Goal: Find contact information: Find contact information

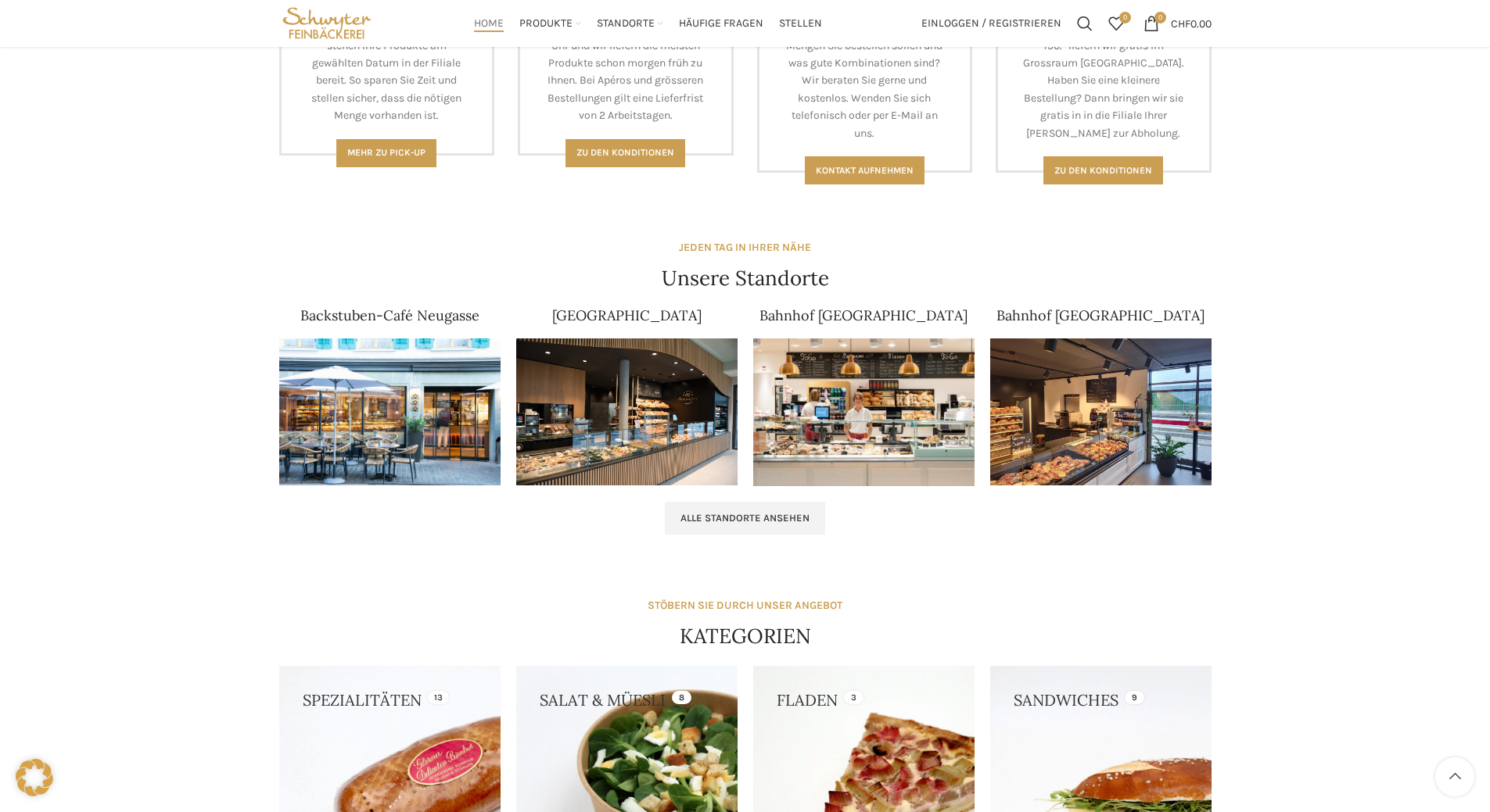
scroll to position [782, 0]
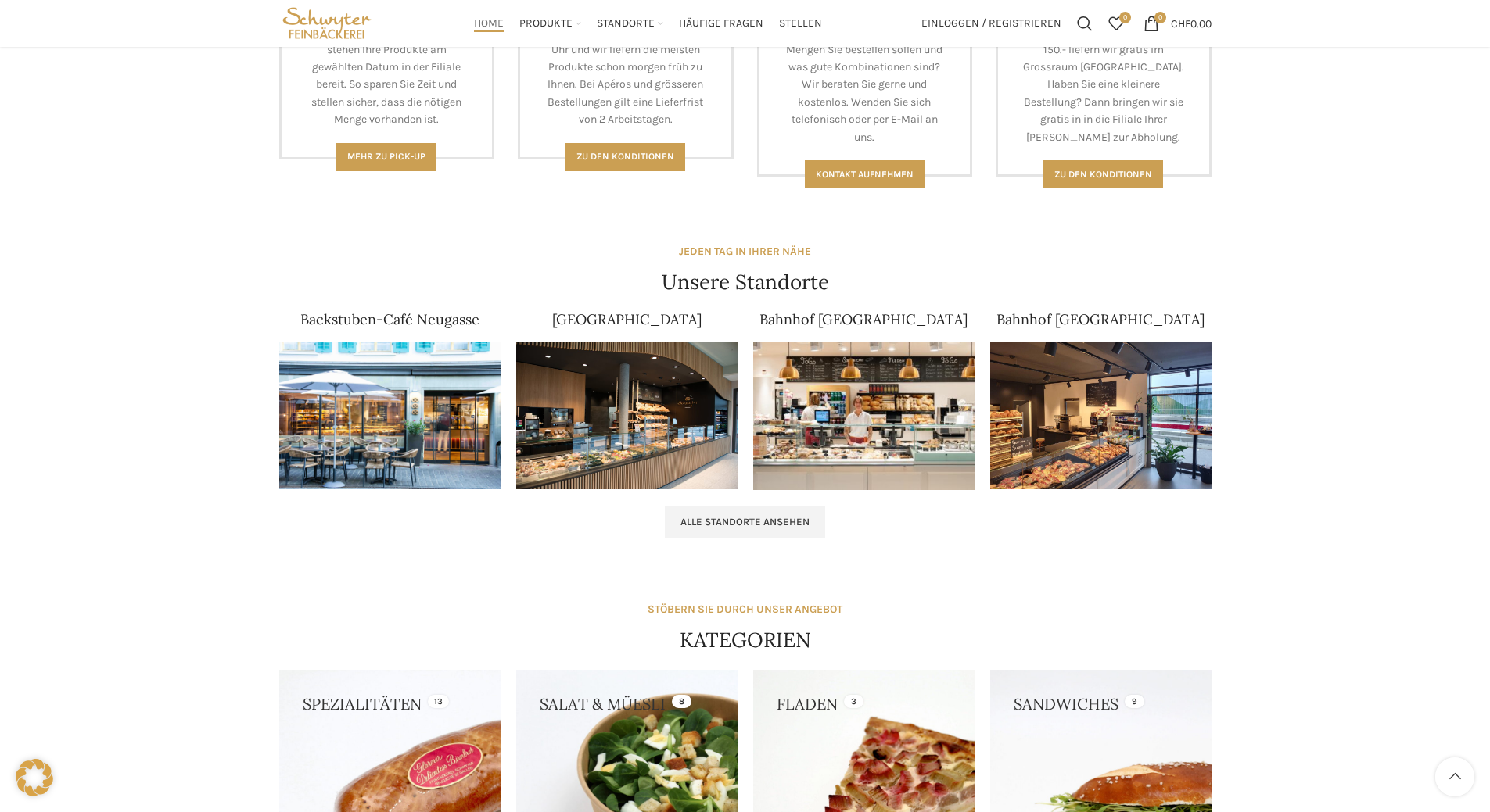
click at [411, 393] on img at bounding box center [390, 416] width 221 height 147
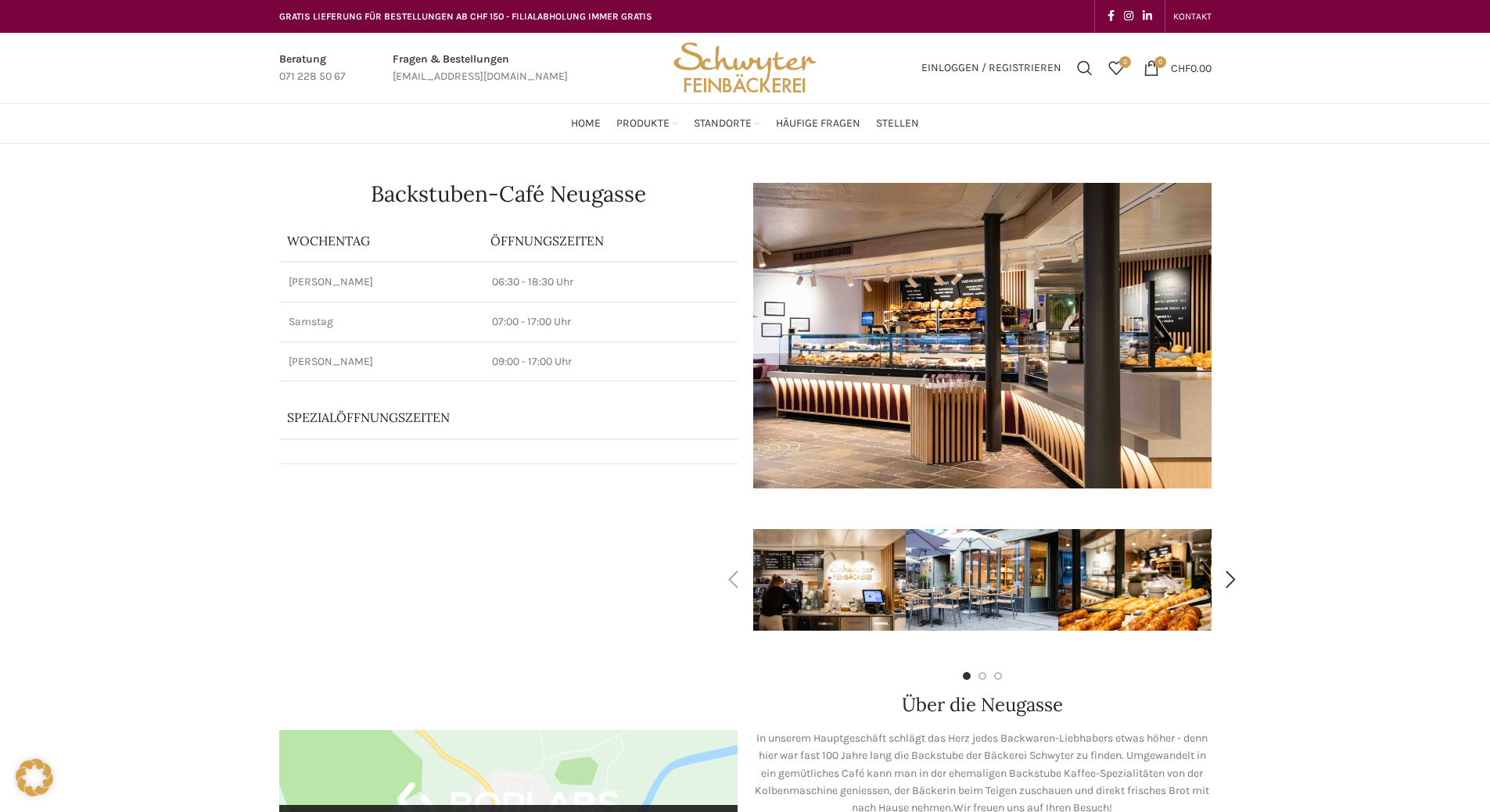
click at [1016, 577] on img "2 / 7" at bounding box center [982, 580] width 153 height 101
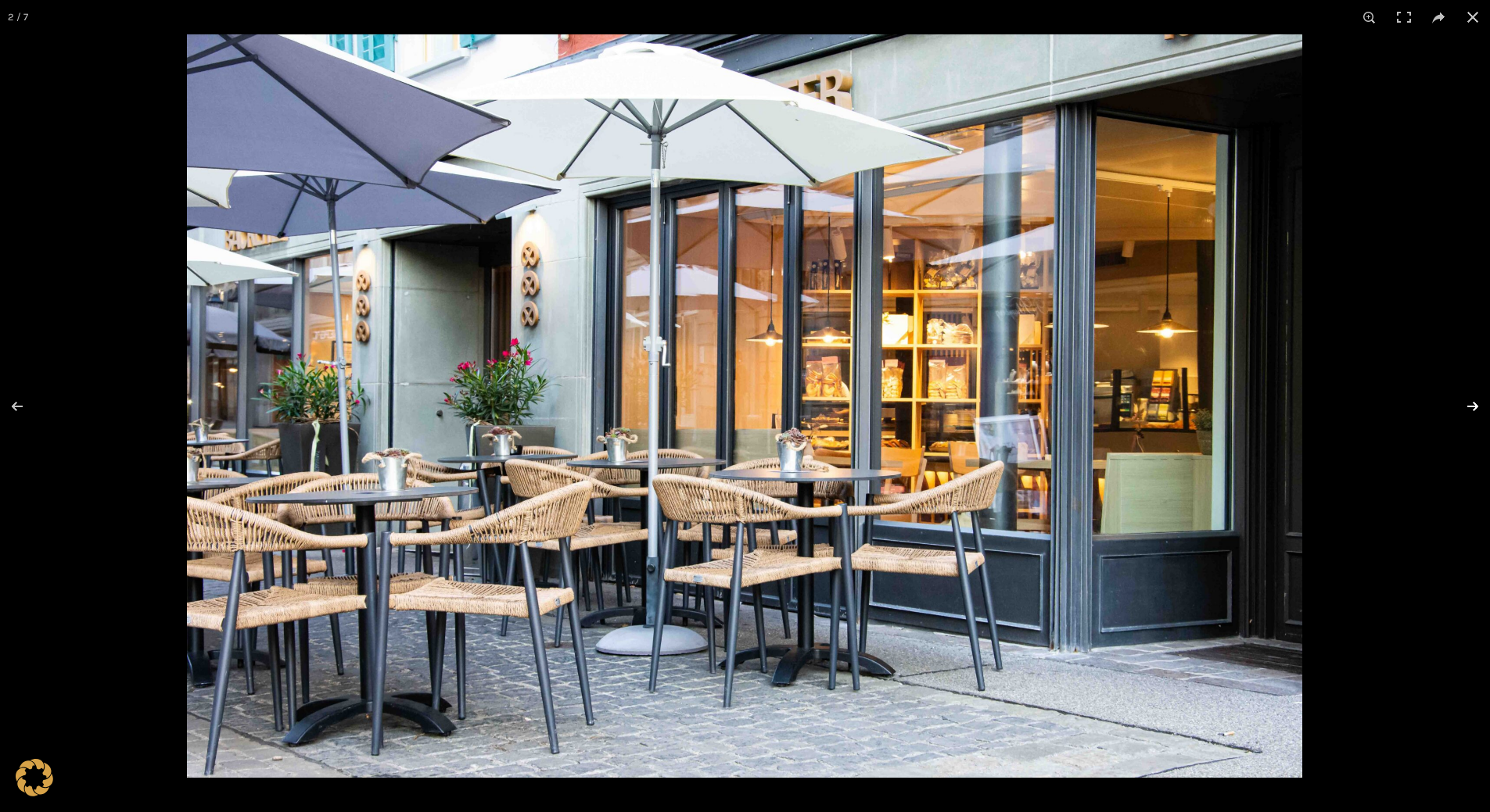
click at [1476, 400] on button at bounding box center [1462, 406] width 55 height 78
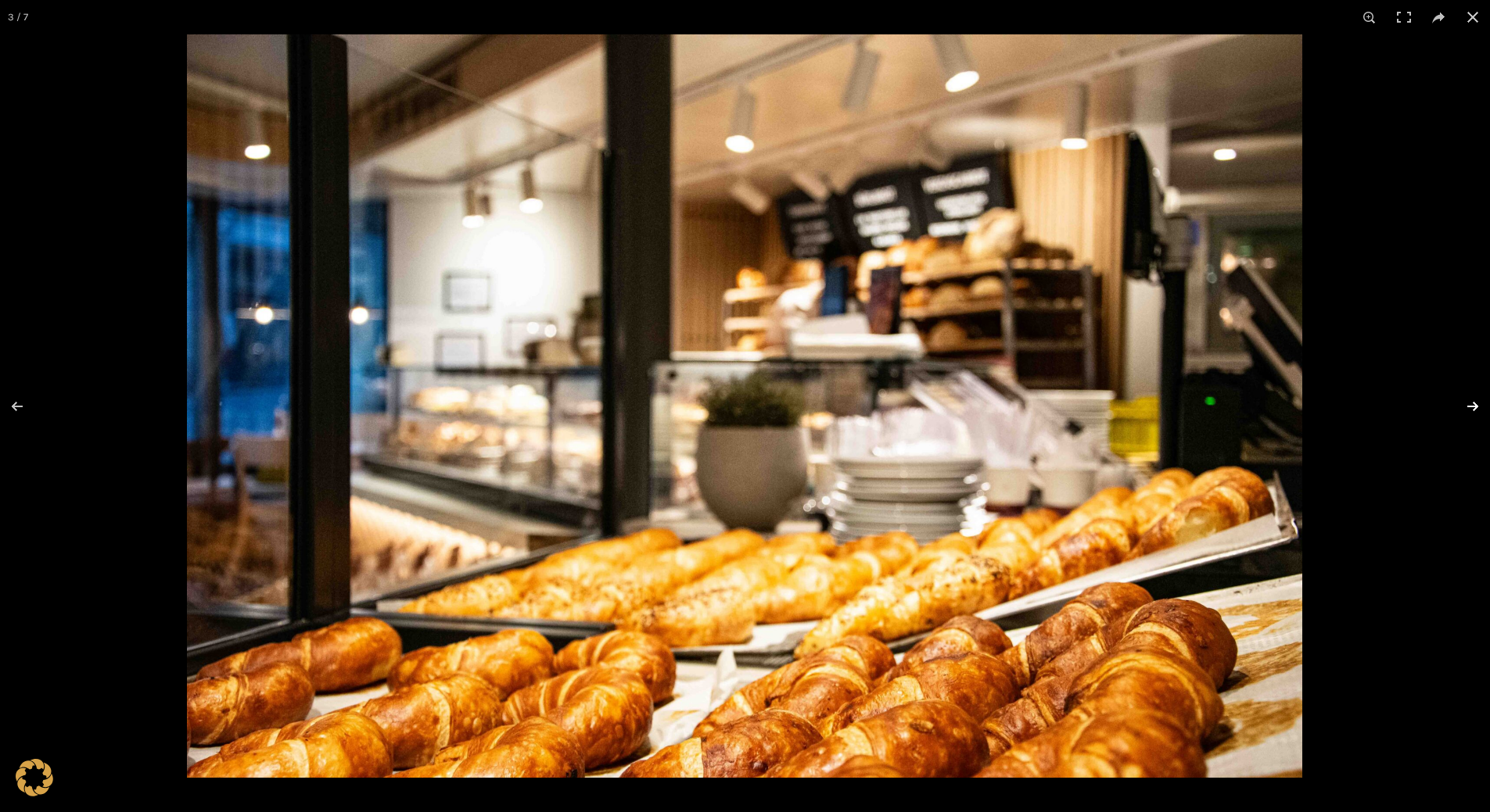
click at [1476, 400] on button at bounding box center [1462, 406] width 55 height 78
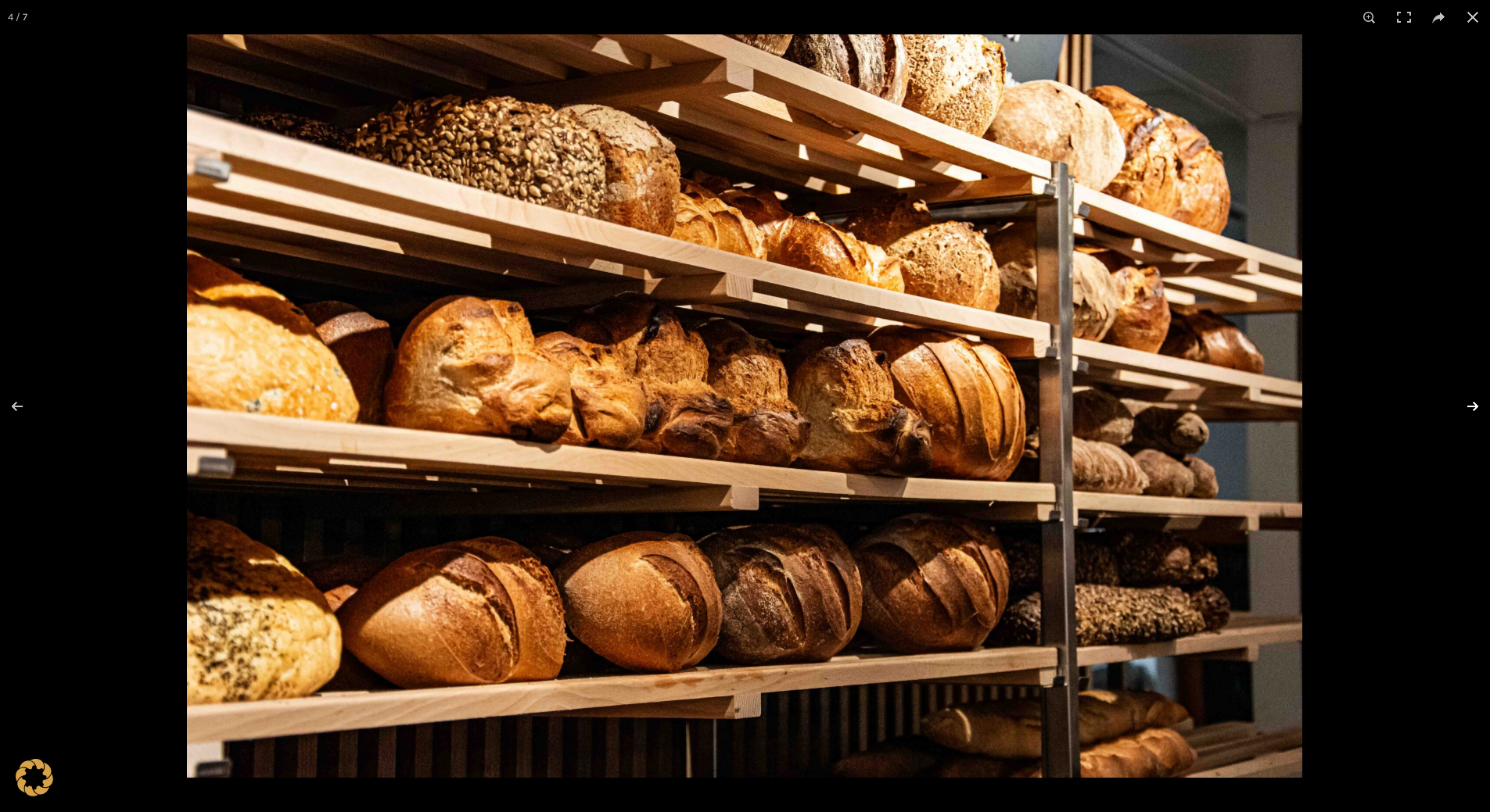
click at [1476, 400] on button at bounding box center [1462, 406] width 55 height 78
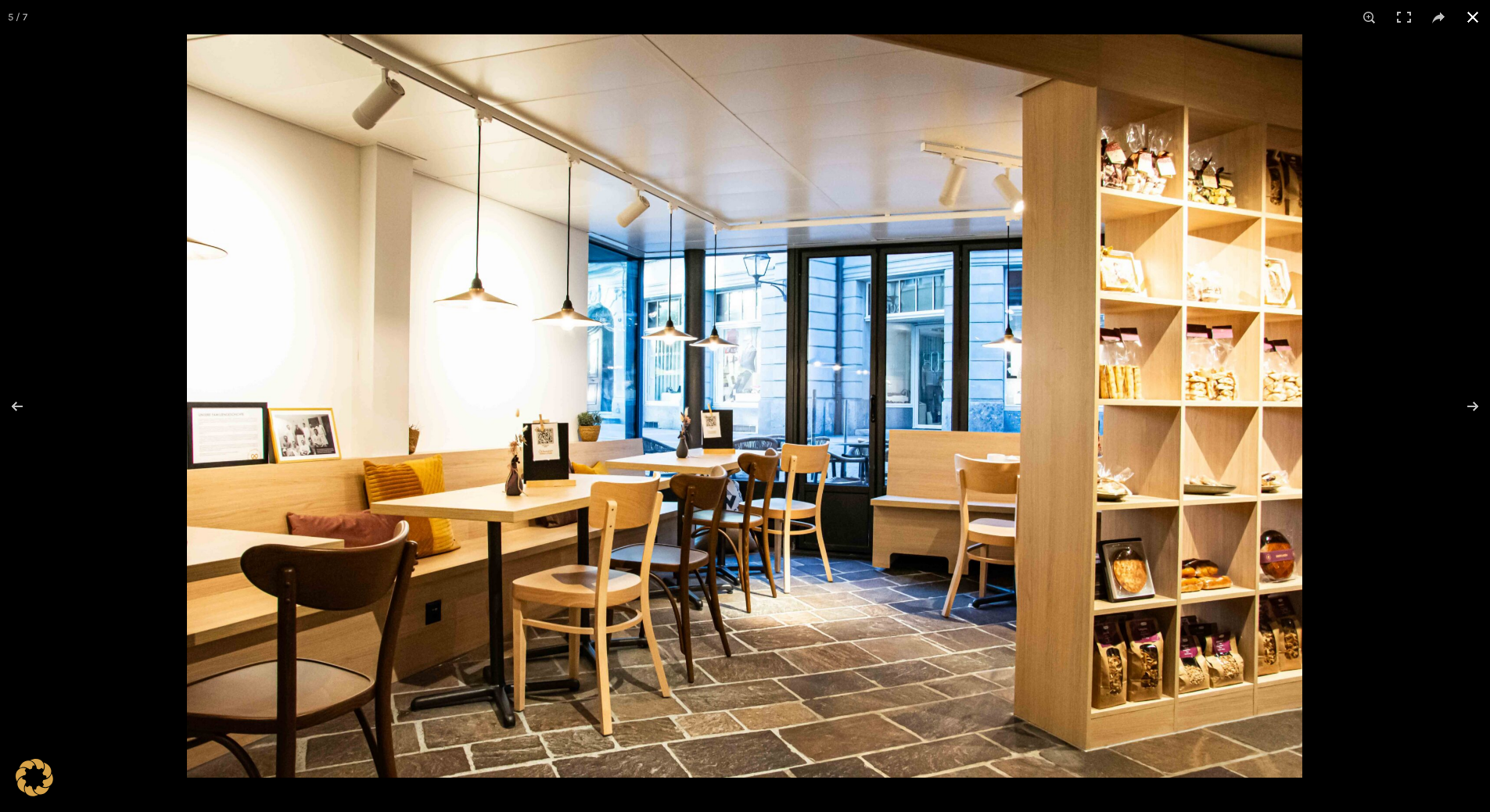
click at [1476, 10] on button at bounding box center [1472, 17] width 34 height 34
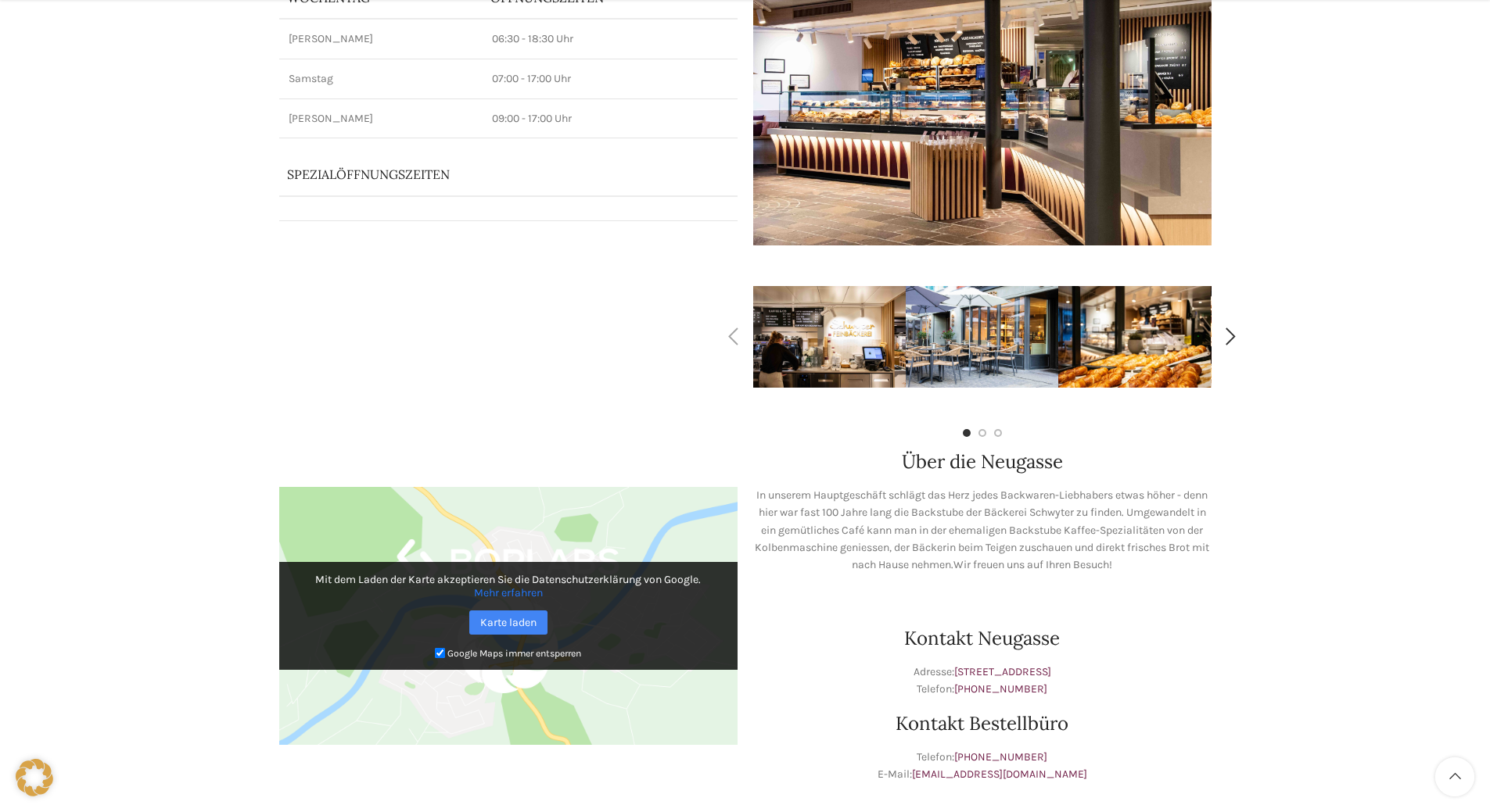
scroll to position [390, 0]
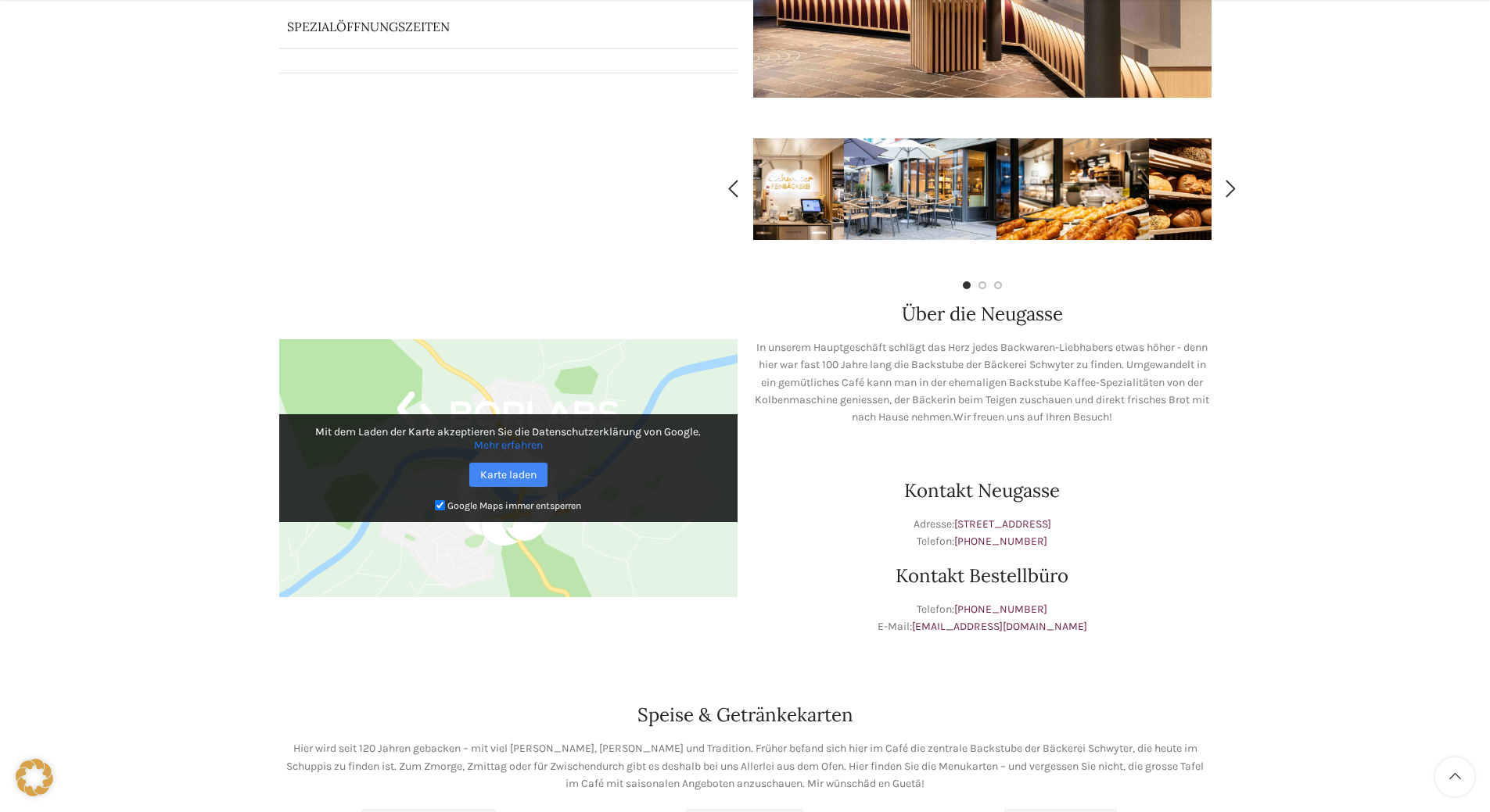
click at [844, 199] on img "2 / 7" at bounding box center [921, 189] width 153 height 101
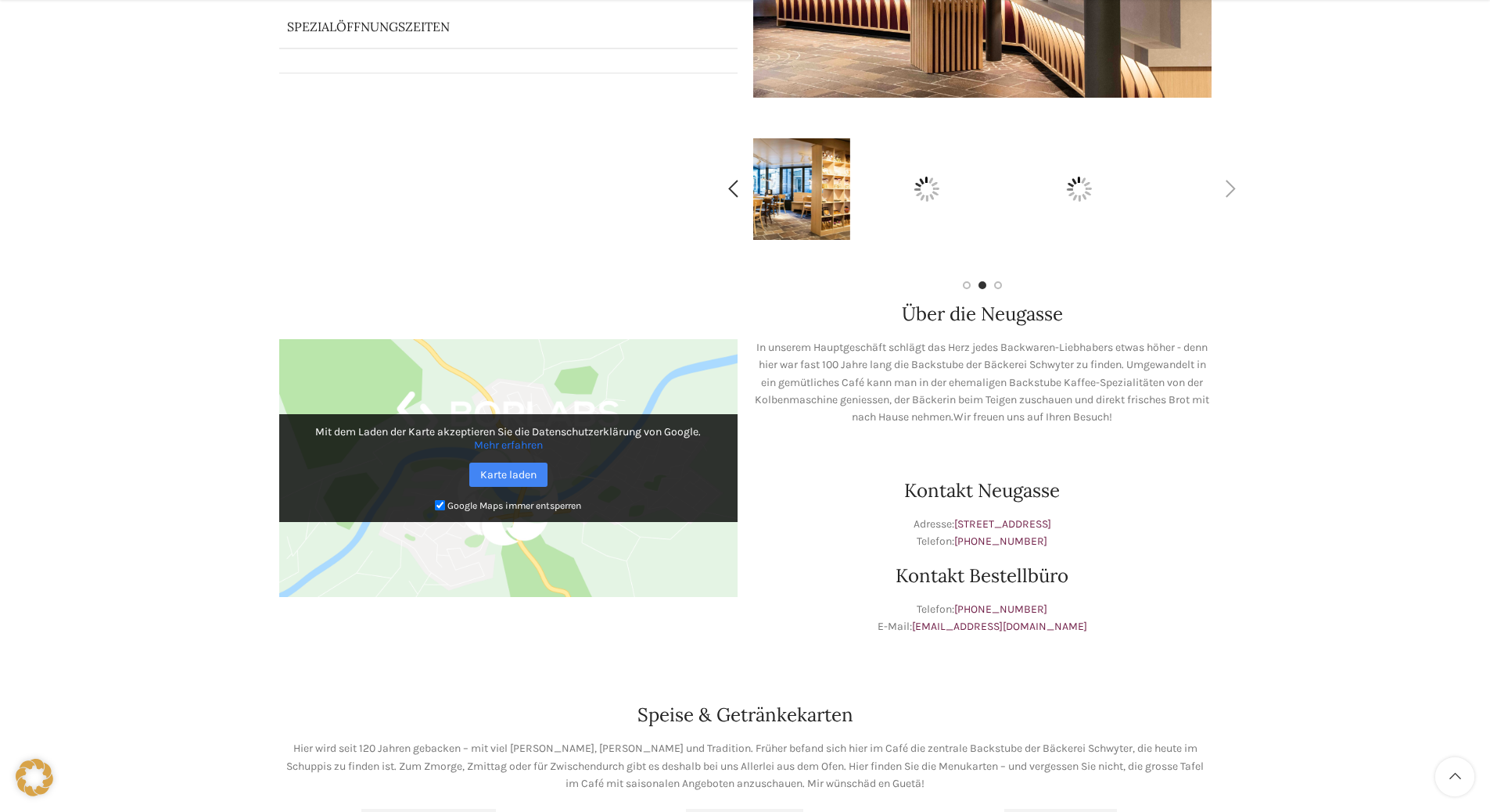
click at [753, 199] on div at bounding box center [982, 189] width 459 height 176
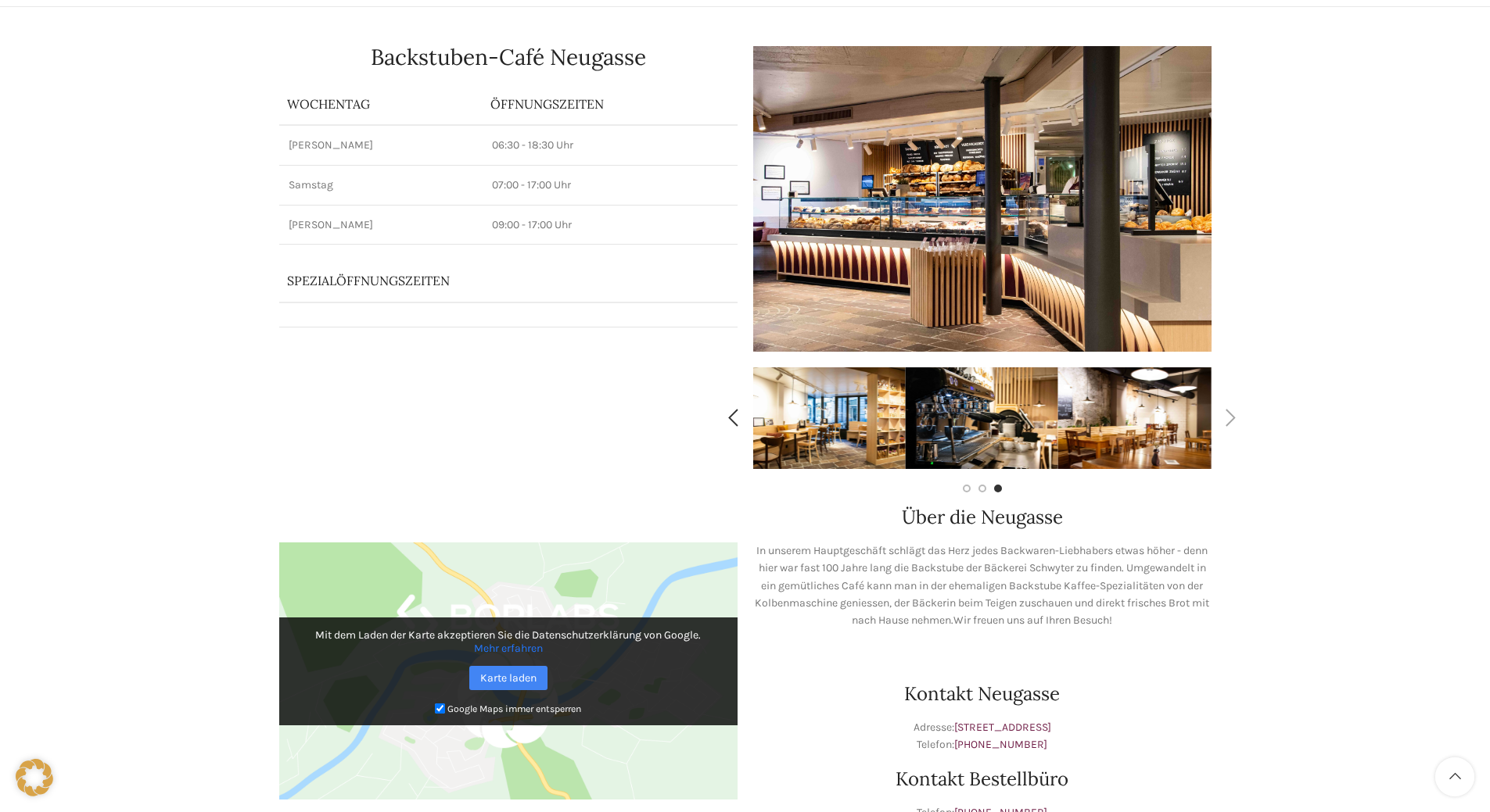
scroll to position [157, 0]
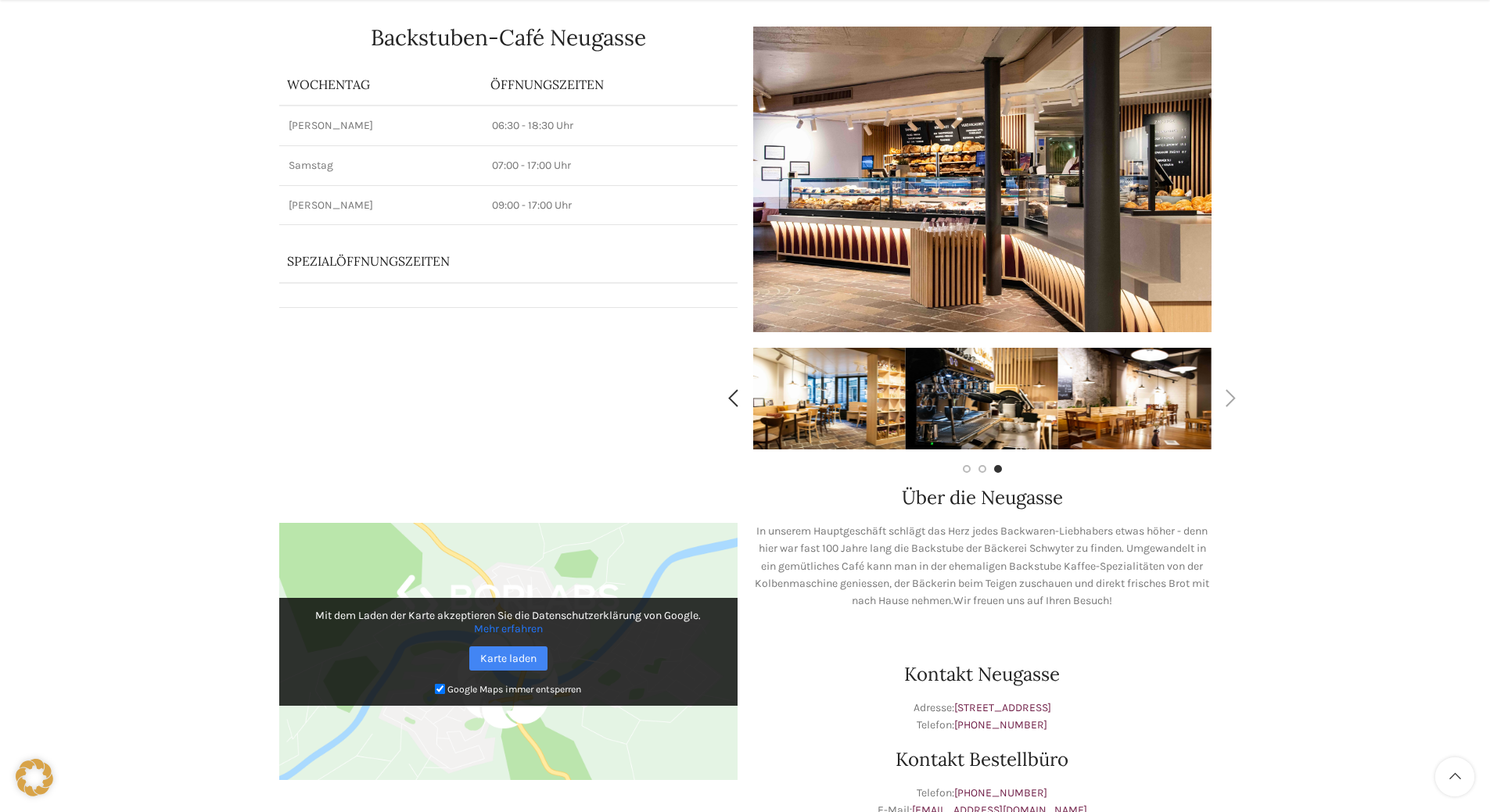
click at [1144, 390] on img "7 / 7" at bounding box center [1134, 398] width 153 height 101
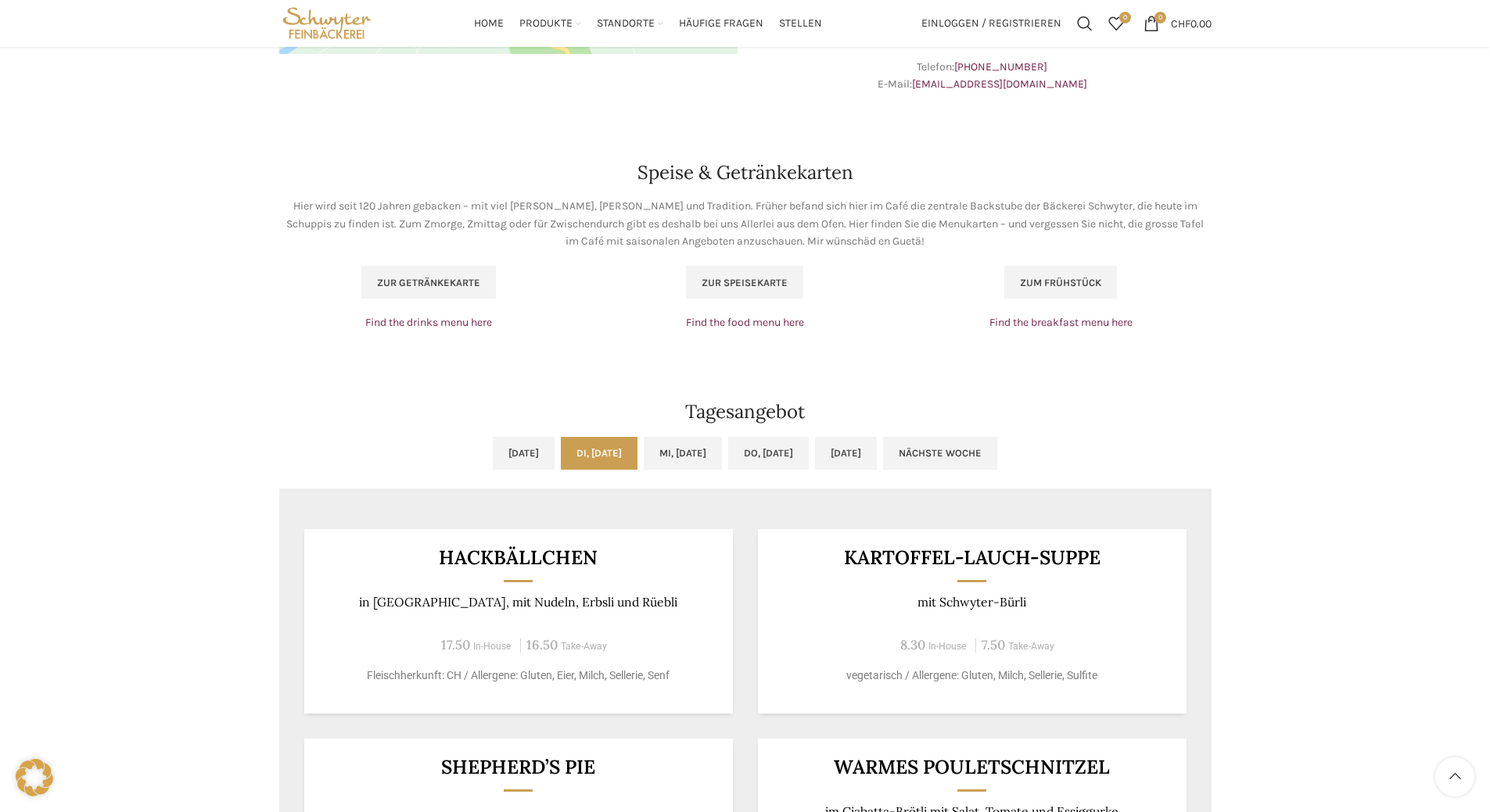
scroll to position [547, 0]
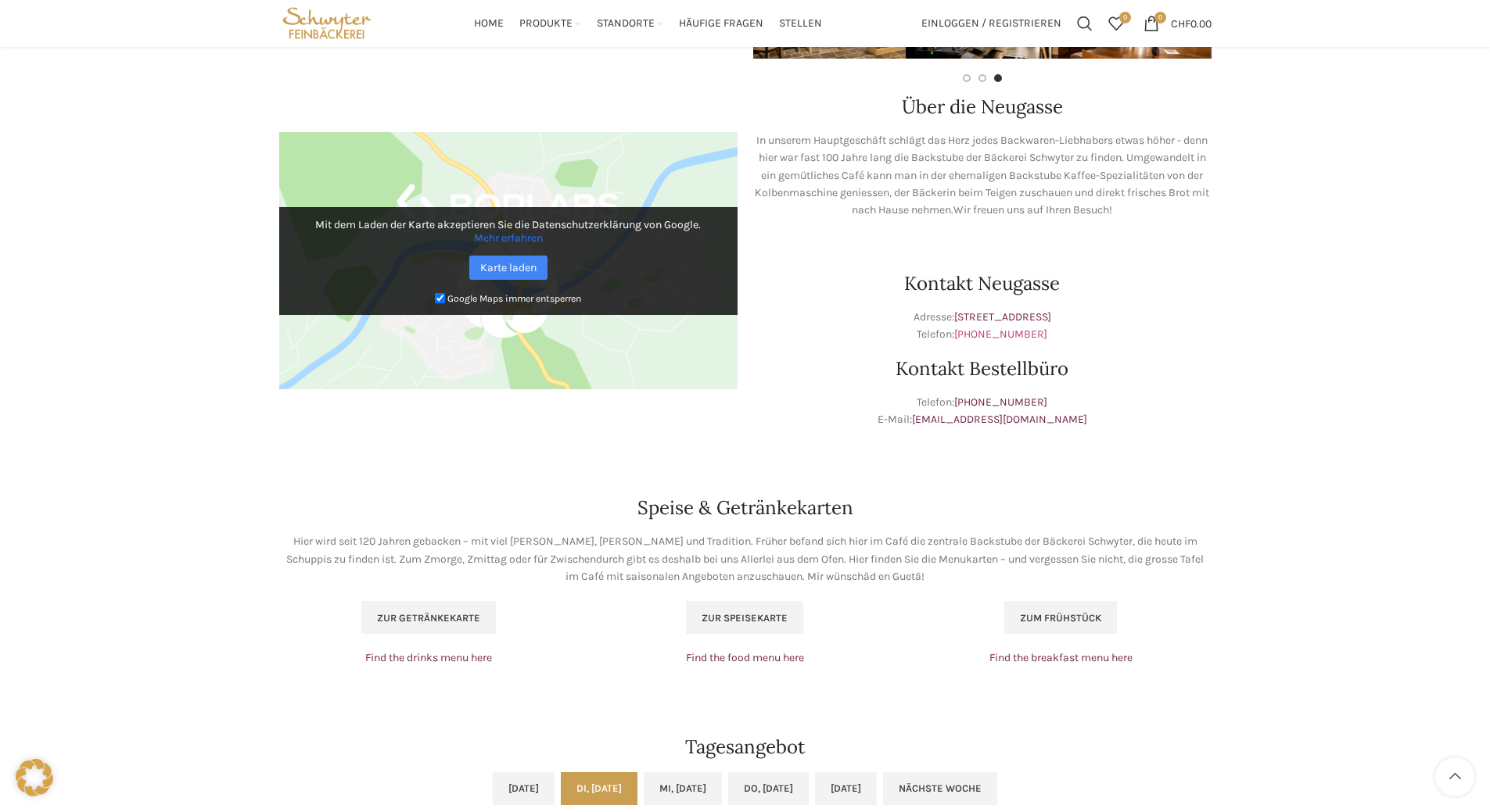
click at [1015, 334] on link "+41 71 228 50 50" at bounding box center [1000, 334] width 93 height 13
